Goal: Task Accomplishment & Management: Use online tool/utility

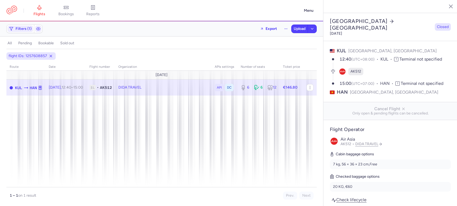
select select "days"
type input "6"
type input "146.8"
type input "3"
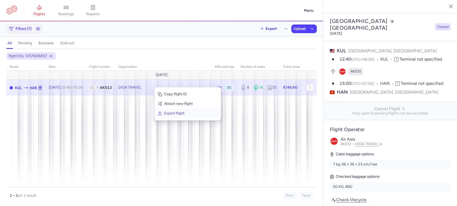
click at [179, 113] on span "Export flight" at bounding box center [190, 113] width 53 height 5
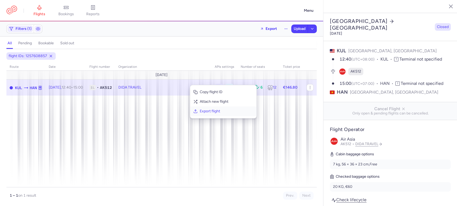
click at [220, 112] on span "Export flight" at bounding box center [226, 111] width 53 height 5
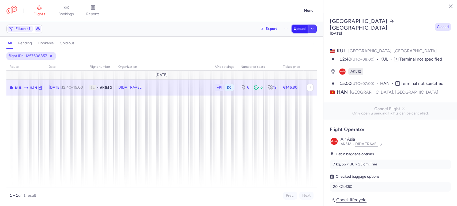
click at [298, 31] on button "Upload" at bounding box center [299, 29] width 16 height 8
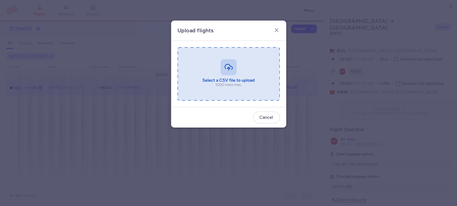
click at [237, 56] on input "file" at bounding box center [228, 73] width 102 height 53
type input "C:\fakepath\export_flight_AK512_20250813,1618 (1) - export_flight_AK512_2025081…"
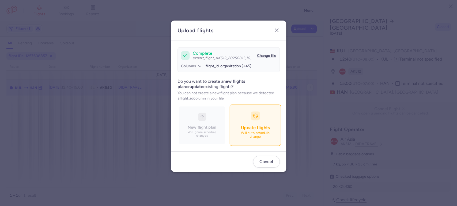
click at [252, 137] on p "Will auto schedule change" at bounding box center [254, 135] width 37 height 8
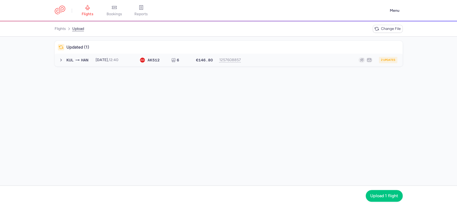
click at [298, 57] on div "2 updates" at bounding box center [320, 60] width 153 height 6
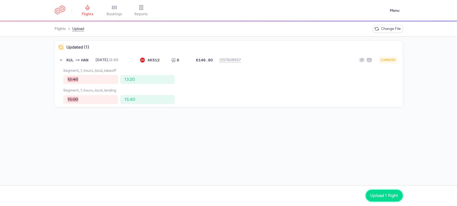
click at [376, 192] on button "Upload 1 flight" at bounding box center [383, 196] width 37 height 12
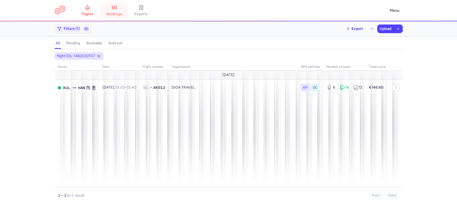
click at [125, 9] on link "bookings" at bounding box center [114, 11] width 27 height 12
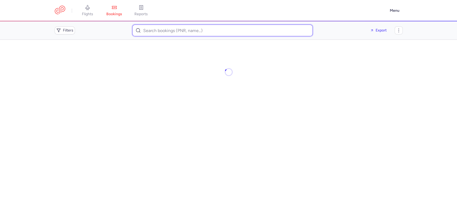
click at [204, 25] on input at bounding box center [222, 31] width 180 height 12
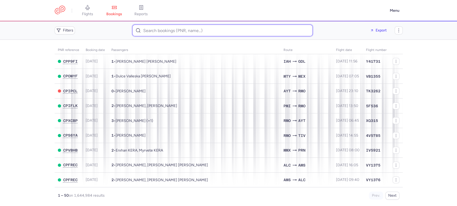
click at [204, 26] on input at bounding box center [222, 31] width 180 height 12
paste input "Ben Zion Vaknin"
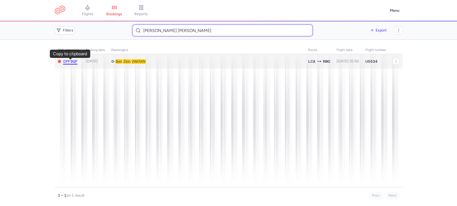
type input "Ben Zion Vaknin"
click at [71, 62] on span "CPF9QF" at bounding box center [70, 61] width 14 height 4
click at [333, 64] on td "0 • Ben Zion VAKNIN" at bounding box center [347, 61] width 29 height 15
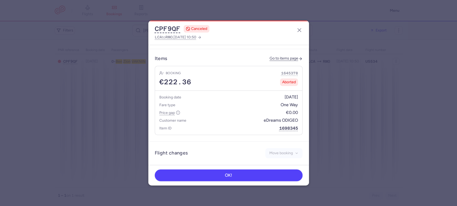
scroll to position [214, 0]
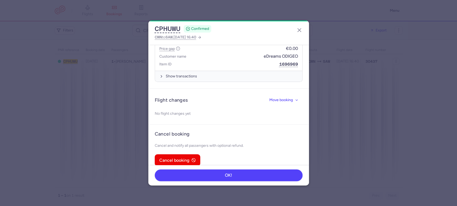
scroll to position [255, 0]
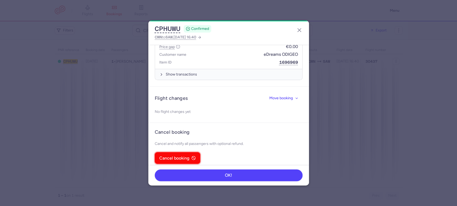
click at [182, 152] on button "Cancel booking" at bounding box center [177, 158] width 45 height 12
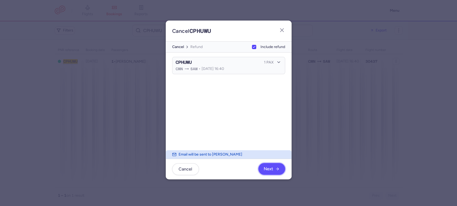
click at [276, 170] on icon "button" at bounding box center [277, 169] width 4 height 4
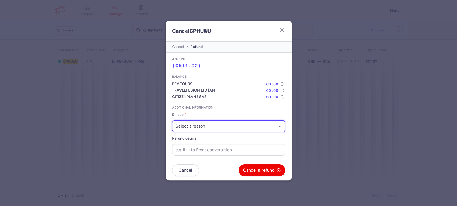
drag, startPoint x: 213, startPoint y: 123, endPoint x: 210, endPoint y: 113, distance: 10.2
click at [213, 123] on select "Select a reason ⛔️ Unconfirmed booking ❌ Flight canceled 🙅 Schedule change not …" at bounding box center [228, 127] width 113 height 12
select select "unconfirmed_booking"
click at [172, 121] on select "Select a reason ⛔️ Unconfirmed booking ❌ Flight canceled 🙅 Schedule change not …" at bounding box center [228, 127] width 113 height 12
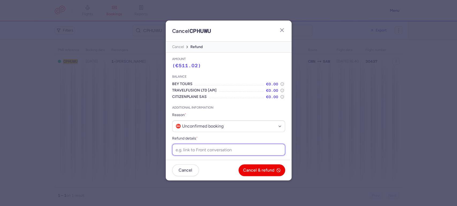
click at [206, 148] on input "Refund details *" at bounding box center [228, 150] width 113 height 12
paste input "https://app.frontapp.com/open/cnv_f2j42gy?key=lmqpJt6kX_YMqS6nD3x9__dr55toRRQR"
type input "https://app.frontapp.com/open/cnv_f2j42gy?key=lmqpJt6kX_YMqS6nD3x9__dr55toRRQR"
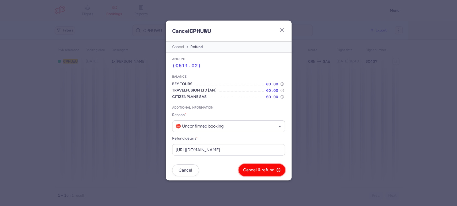
scroll to position [0, 0]
click at [256, 171] on span "Cancel & refund" at bounding box center [258, 170] width 31 height 5
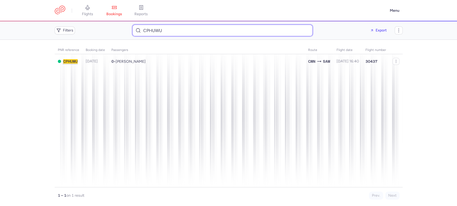
click at [166, 31] on input "CPHUWU" at bounding box center [222, 31] width 180 height 12
paste input "Diaz Rodriguez, Ana Ibel"
type input "[PERSON_NAME] [PERSON_NAME]"
click at [160, 101] on div at bounding box center [229, 123] width 348 height 154
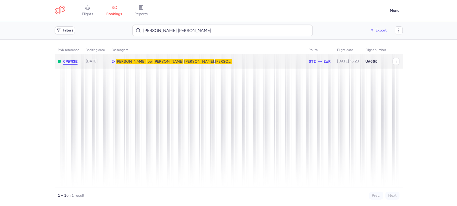
click at [75, 61] on span "CPWW3E" at bounding box center [70, 61] width 14 height 4
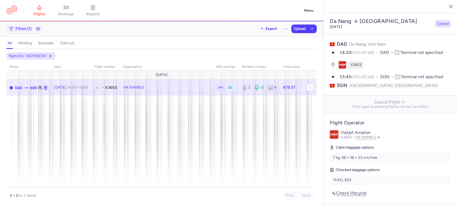
select select "days"
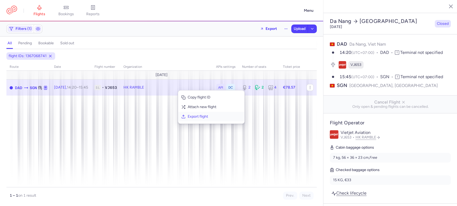
click at [212, 114] on span "Export flight" at bounding box center [213, 116] width 53 height 5
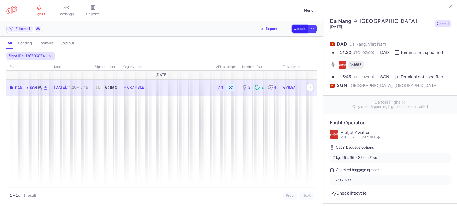
click at [303, 32] on button "Upload" at bounding box center [299, 29] width 16 height 8
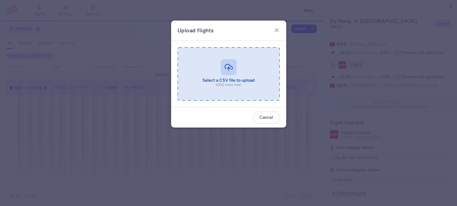
click at [222, 74] on input "file" at bounding box center [228, 73] width 102 height 53
type input "C:\fakepath\export_flight_VJ653_20250813,1718 - export_flight_VJ653_20250813,17…"
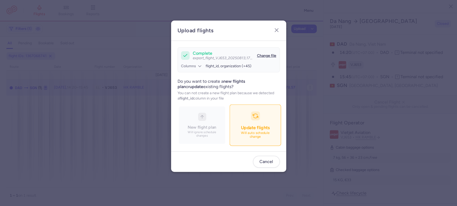
click at [250, 130] on span "Update flights" at bounding box center [254, 127] width 29 height 5
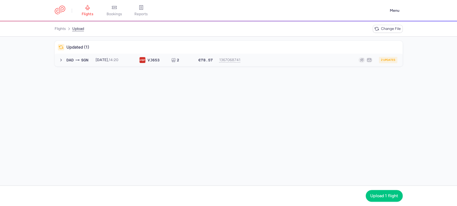
click at [289, 59] on div "2 updates" at bounding box center [320, 60] width 153 height 6
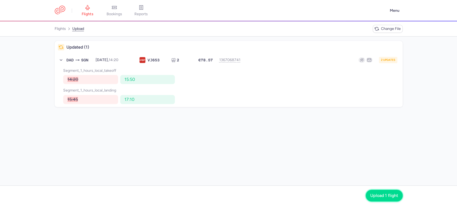
click at [379, 194] on span "Upload 1 flight" at bounding box center [384, 196] width 28 height 5
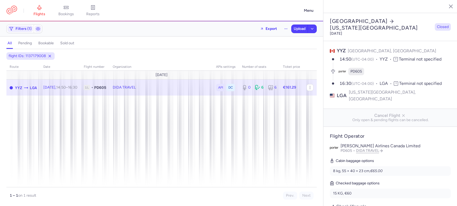
select select "days"
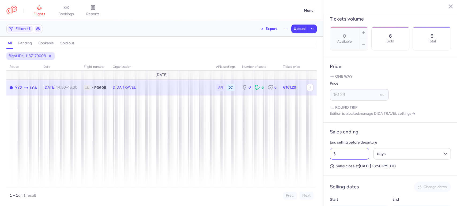
scroll to position [308, 0]
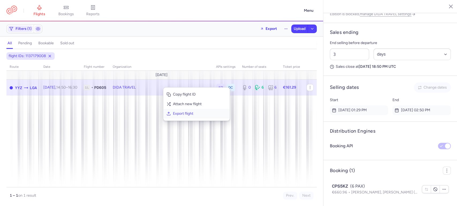
click at [190, 113] on span "Export flight" at bounding box center [199, 113] width 53 height 5
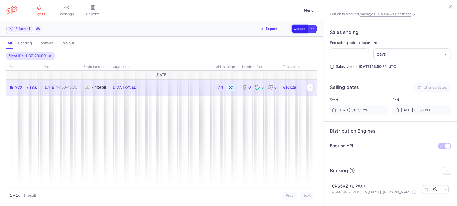
click at [299, 31] on button "Upload" at bounding box center [299, 29] width 16 height 8
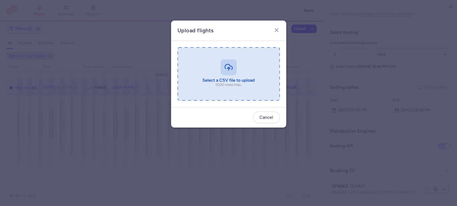
click at [247, 69] on input "file" at bounding box center [228, 73] width 102 height 53
type input "C:\fakepath\export_flight_PD605_20250813,1719 - export_flight_PD605_20250813,17…"
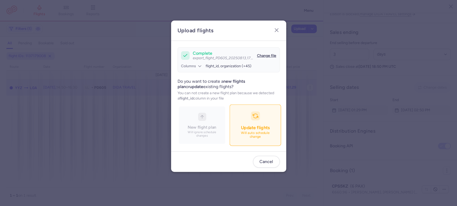
click at [258, 132] on p "Will auto schedule change" at bounding box center [254, 135] width 37 height 8
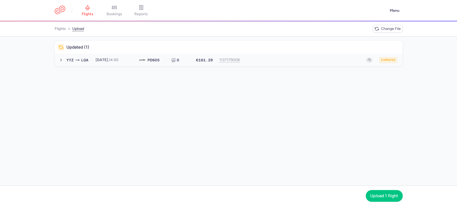
click at [273, 64] on button "YYZ LGA 2025-08-13, 14:50 PD 605 0 €161.29 1137179008 5 updates 2025-08-13, 14:…" at bounding box center [229, 60] width 348 height 13
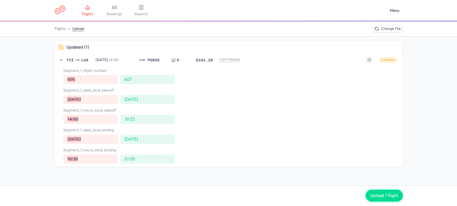
click at [380, 194] on span "Upload 1 flight" at bounding box center [384, 196] width 28 height 5
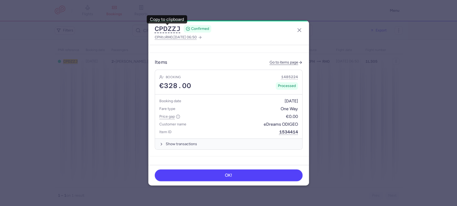
scroll to position [208, 0]
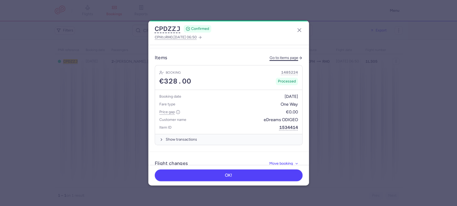
click at [282, 56] on link "Go to items page" at bounding box center [285, 58] width 33 height 5
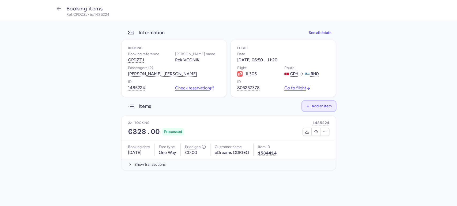
click at [321, 104] on button "Add an item" at bounding box center [319, 106] width 34 height 10
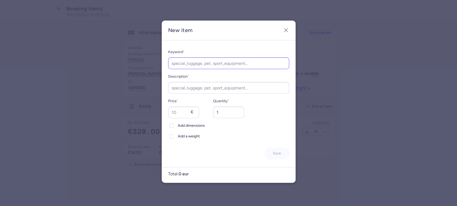
click at [209, 57] on div "Keyword *" at bounding box center [228, 59] width 121 height 20
click at [209, 62] on input "Keyword *" at bounding box center [228, 63] width 121 height 12
type input "checked_luggage"
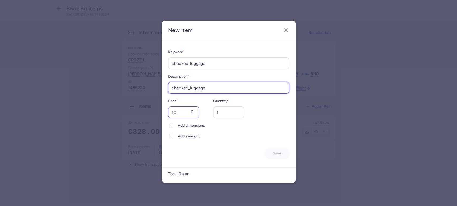
type input "checked_luggage"
click at [175, 113] on input "Price *" at bounding box center [183, 113] width 31 height 12
type input "20"
click at [187, 140] on div "Keyword * checked_luggage Description * checked_luggage Price * 20 € Quantity *…" at bounding box center [228, 104] width 121 height 110
click at [187, 137] on span "Add a weight" at bounding box center [233, 136] width 111 height 6
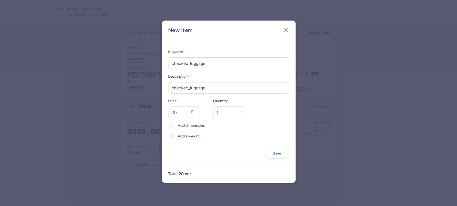
click at [173, 137] on input "Add a weight" at bounding box center [171, 137] width 4 height 4
checkbox input "true"
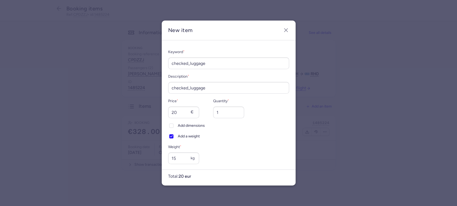
type input "15"
click at [272, 134] on span "Add a weight" at bounding box center [233, 136] width 111 height 6
click at [173, 135] on input "Add a weight" at bounding box center [171, 137] width 4 height 4
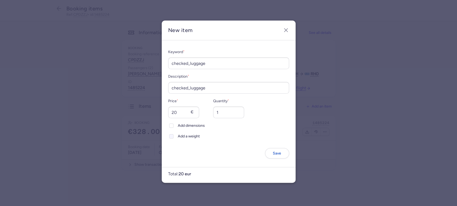
click at [182, 138] on span "Add a weight" at bounding box center [233, 136] width 111 height 6
click at [173, 138] on input "Add a weight" at bounding box center [171, 137] width 4 height 4
checkbox input "true"
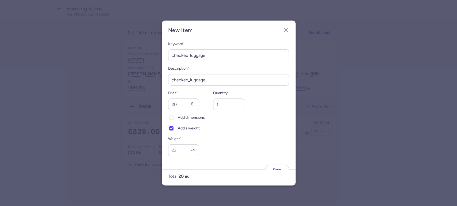
scroll to position [22, 0]
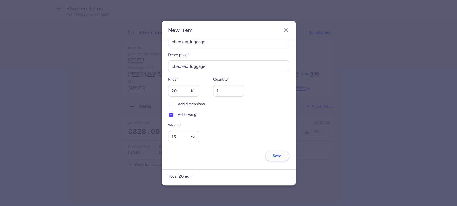
type input "15"
click at [279, 158] on button "Save" at bounding box center [277, 156] width 24 height 10
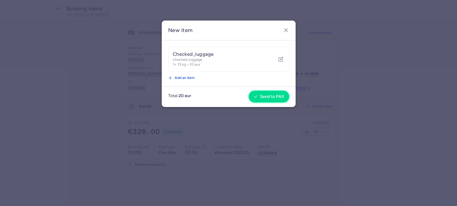
click at [273, 98] on span "Send to PAX" at bounding box center [272, 96] width 24 height 5
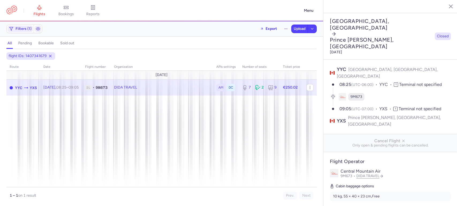
select select "days"
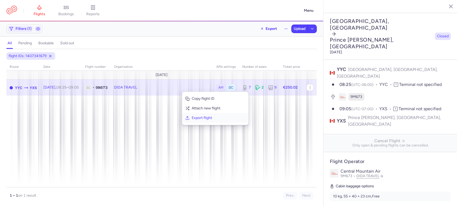
click at [205, 116] on span "Export flight" at bounding box center [217, 118] width 53 height 5
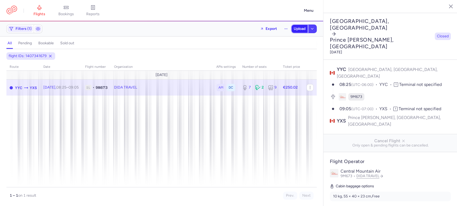
click at [295, 27] on span "Upload" at bounding box center [299, 29] width 12 height 4
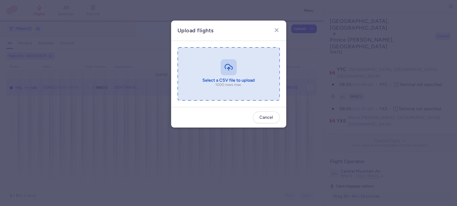
click at [225, 77] on input "file" at bounding box center [228, 73] width 102 height 53
type input "C:\fakepath\export_flight_9M673_20250813,1856 - export_flight_9M673_20250813,18…"
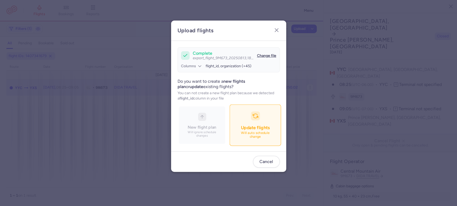
click at [251, 137] on p "Will auto schedule change" at bounding box center [254, 135] width 37 height 8
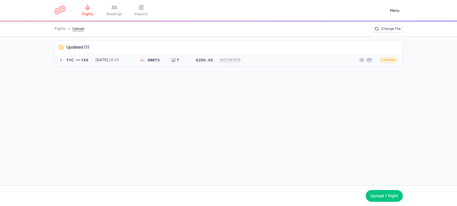
click at [286, 57] on div "3 updates" at bounding box center [320, 60] width 153 height 6
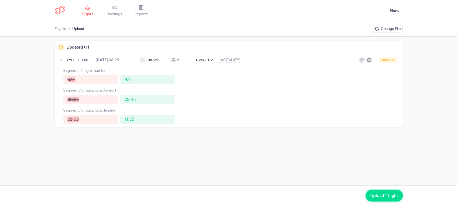
click at [365, 194] on button "Upload 1 flight" at bounding box center [383, 196] width 37 height 12
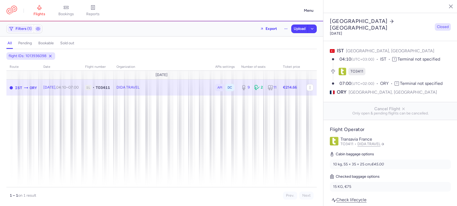
select select "days"
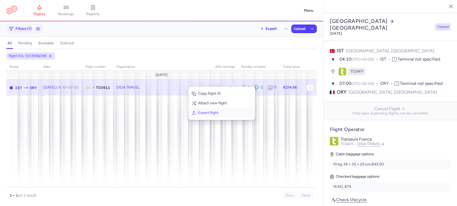
click at [216, 116] on button "Export flight" at bounding box center [221, 113] width 66 height 10
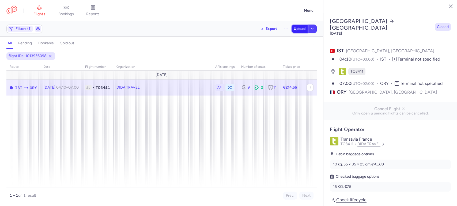
click at [294, 25] on button "Upload" at bounding box center [299, 29] width 16 height 8
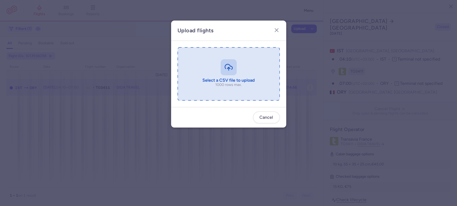
click at [245, 97] on input "file" at bounding box center [228, 73] width 102 height 53
type input "C:\fakepath\export_flight_TO3411_20250813,1858 - export_flight_TO3411_20250813,…"
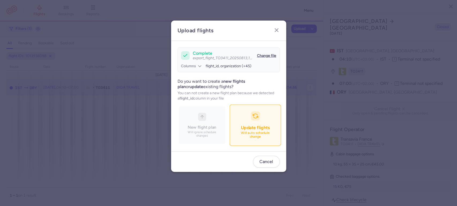
click at [256, 122] on button "Update flights Will auto schedule change" at bounding box center [254, 125] width 51 height 41
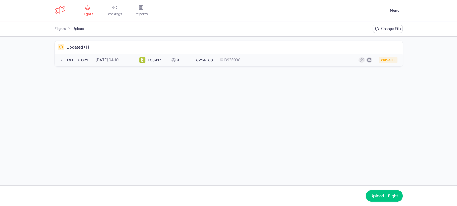
click at [226, 63] on button "IST ORY [DATE] 04:10 TO 3411 9 €214.66 1013936098 2 updates [DATE] 04:10 TO3411…" at bounding box center [229, 60] width 348 height 13
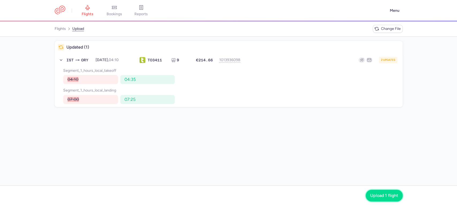
click at [377, 197] on span "Upload 1 flight" at bounding box center [384, 196] width 28 height 5
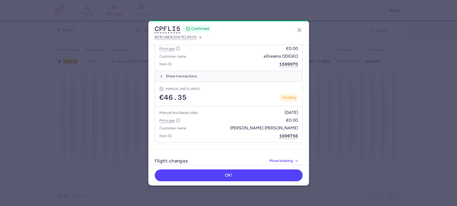
scroll to position [276, 0]
click at [299, 29] on icon "button" at bounding box center [299, 30] width 6 height 6
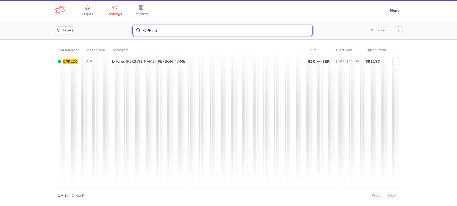
click at [272, 30] on input "CPFLI5" at bounding box center [222, 31] width 180 height 12
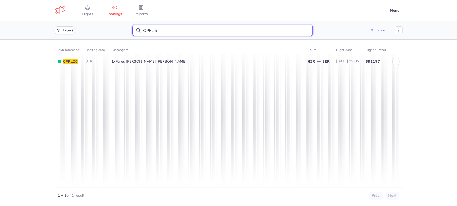
paste input "ale.franqo@gmail.com"
type input "ale.franqo@gmail.com"
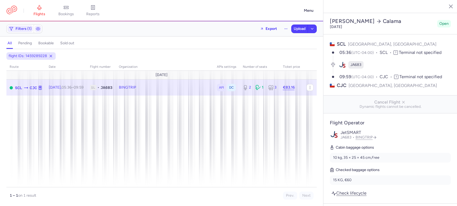
select select "days"
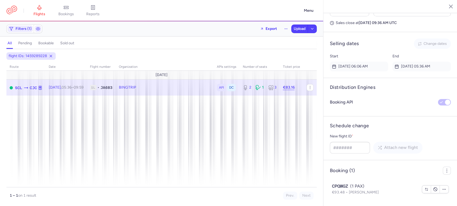
scroll to position [403, 0]
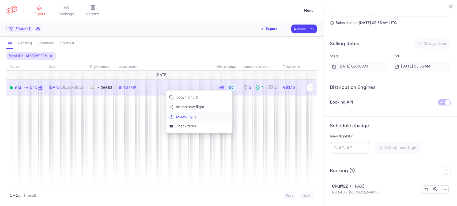
click at [188, 117] on span "Export flight" at bounding box center [201, 116] width 53 height 5
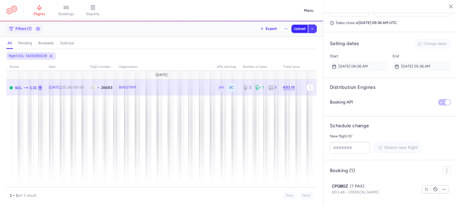
click at [298, 30] on span "Upload" at bounding box center [299, 29] width 12 height 4
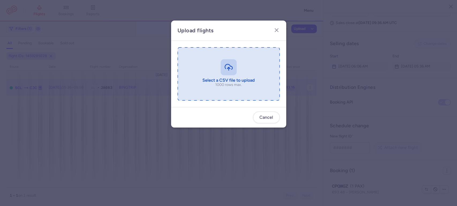
click at [233, 70] on input "file" at bounding box center [228, 73] width 102 height 53
type input "C:\fakepath\export_flight_JA683_20250813,2057 - export_flight_JA683_20250813,20…"
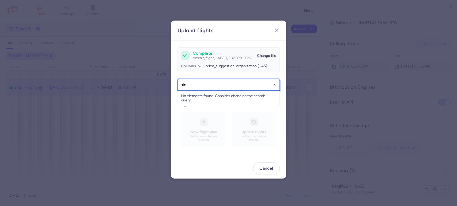
type input "bing"
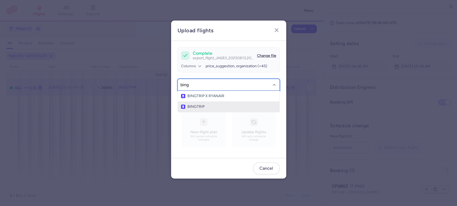
click at [209, 105] on span "BINGTRIP" at bounding box center [228, 107] width 95 height 4
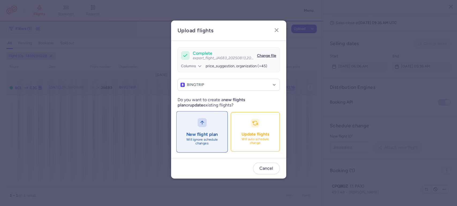
click at [205, 129] on button "New flight plan Will ignore schedule changes" at bounding box center [201, 132] width 51 height 41
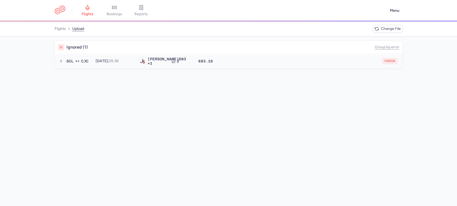
click at [290, 62] on div "1 error" at bounding box center [308, 61] width 178 height 6
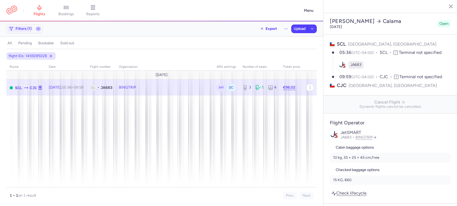
select select "days"
type input "3"
type input "96.02"
type input "3"
